Goal: Find specific page/section: Find specific page/section

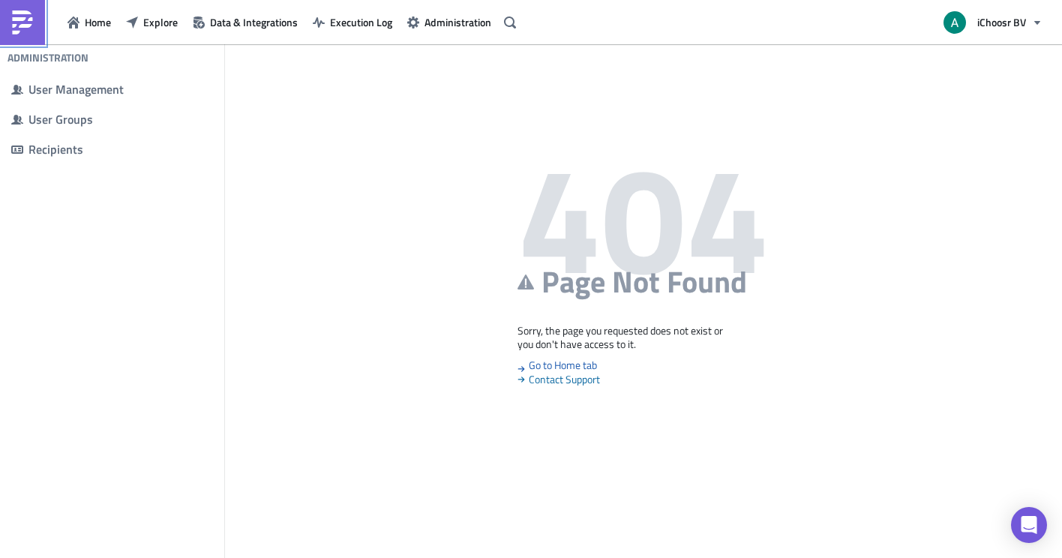
click at [11, 34] on img at bounding box center [22, 22] width 24 height 24
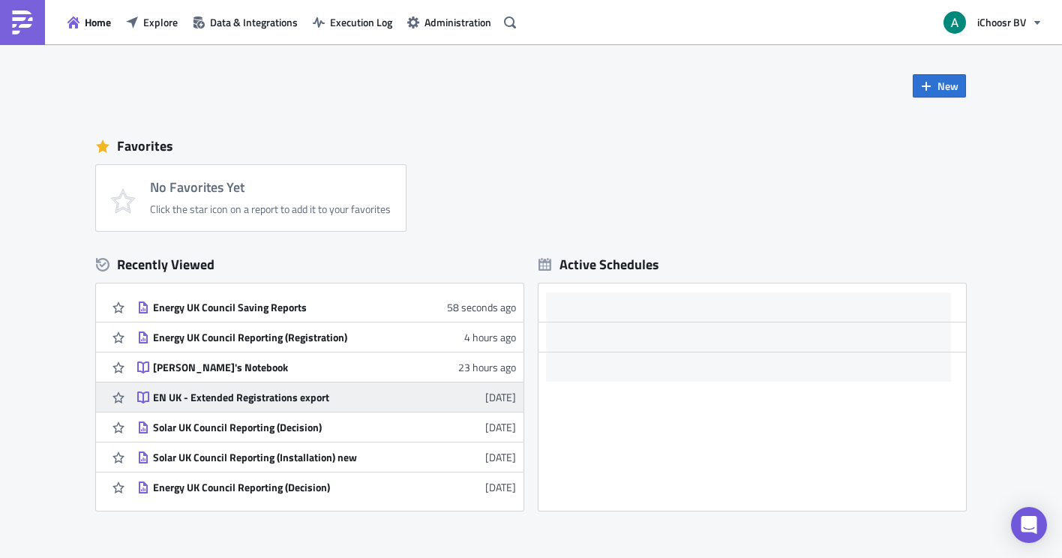
scroll to position [3, 0]
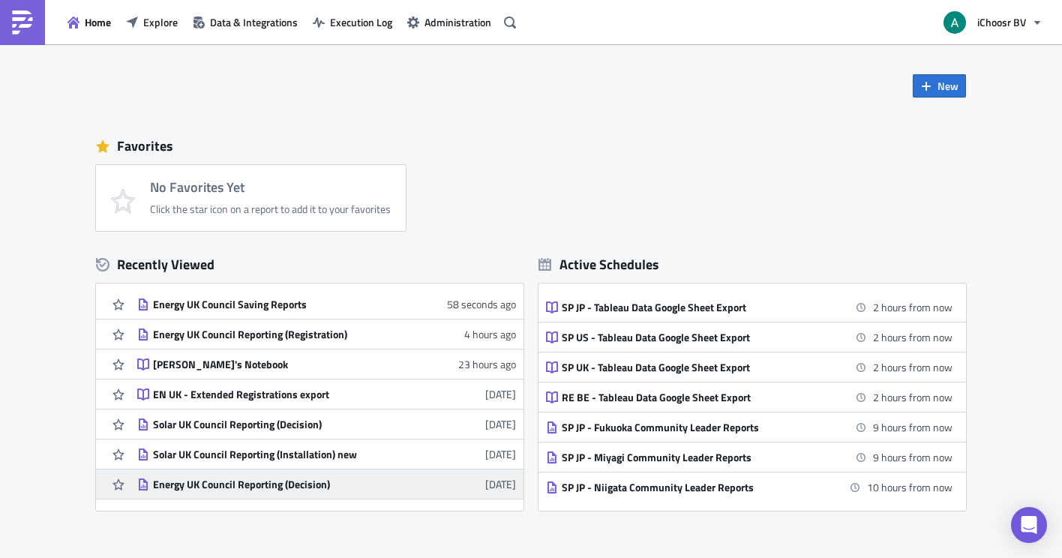
click at [305, 484] on div "Energy UK Council Reporting (Decision)" at bounding box center [284, 484] width 262 height 13
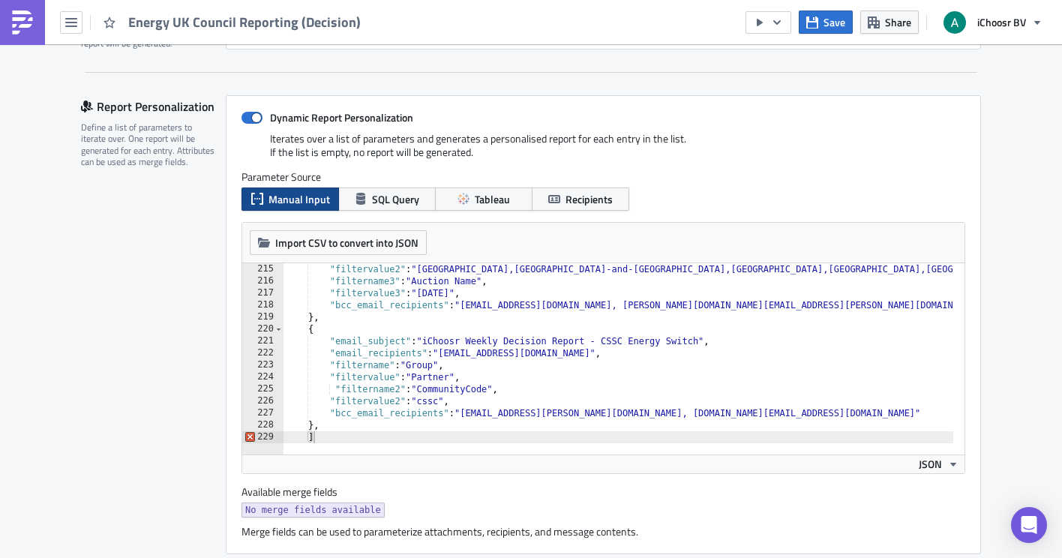
scroll to position [301, 0]
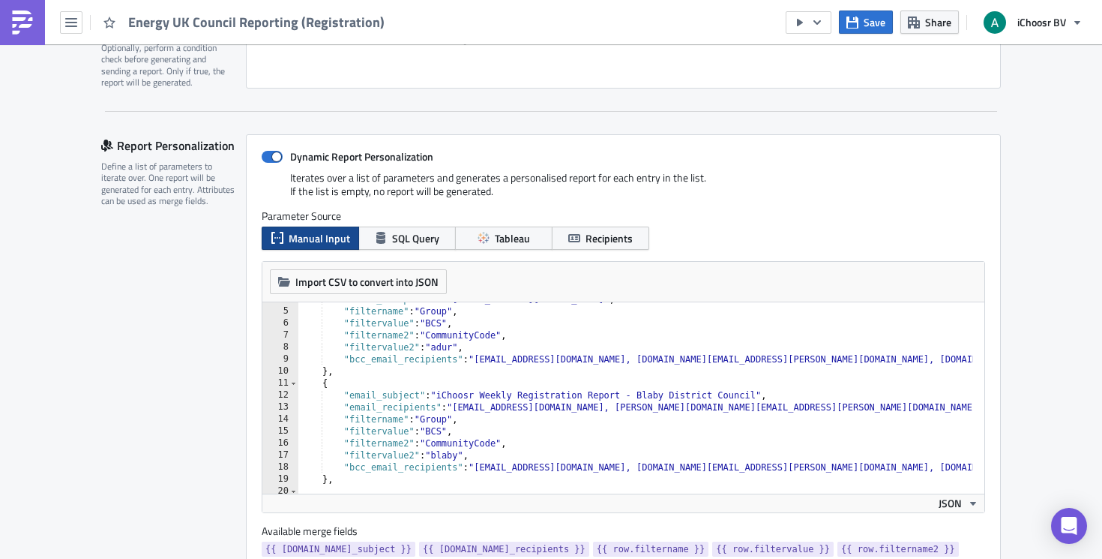
scroll to position [180, 0]
